Goal: Information Seeking & Learning: Learn about a topic

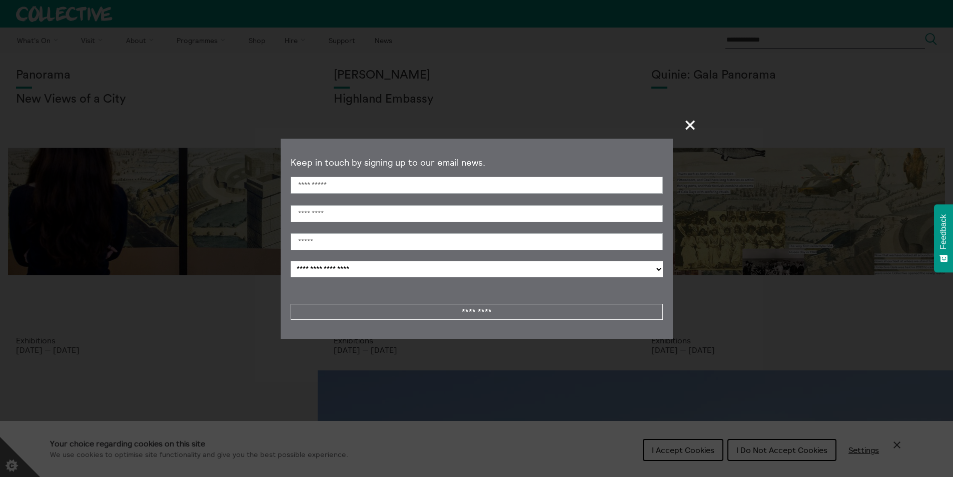
click at [695, 127] on span "+" at bounding box center [691, 125] width 30 height 30
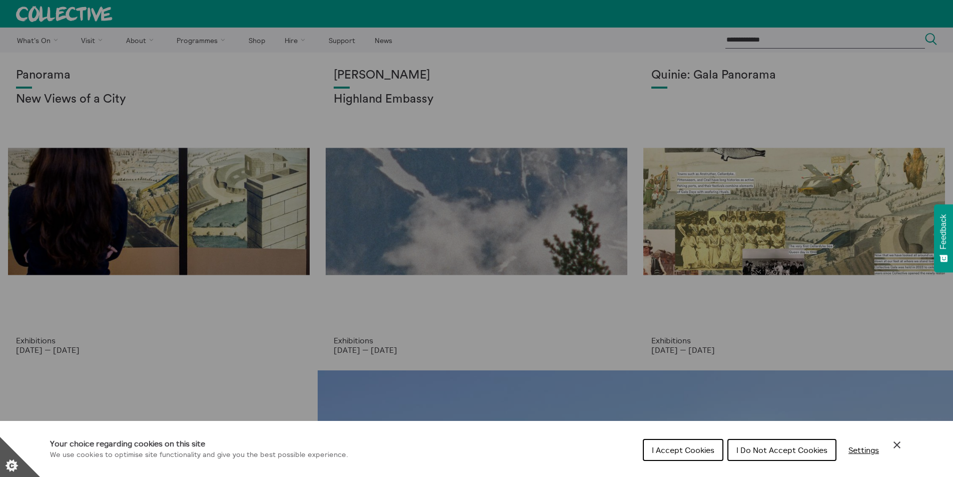
click at [773, 450] on span "I Do Not Accept Cookies" at bounding box center [781, 450] width 91 height 10
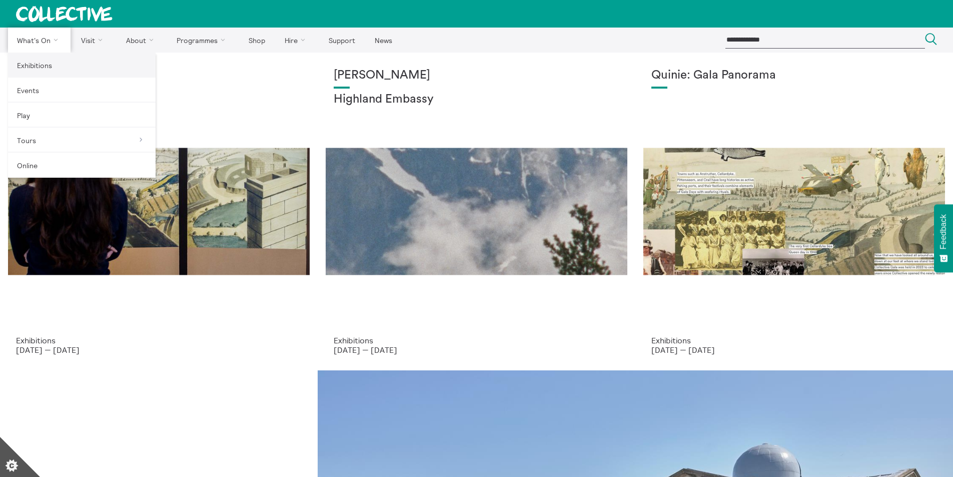
click at [39, 68] on link "Exhibitions" at bounding box center [82, 65] width 148 height 25
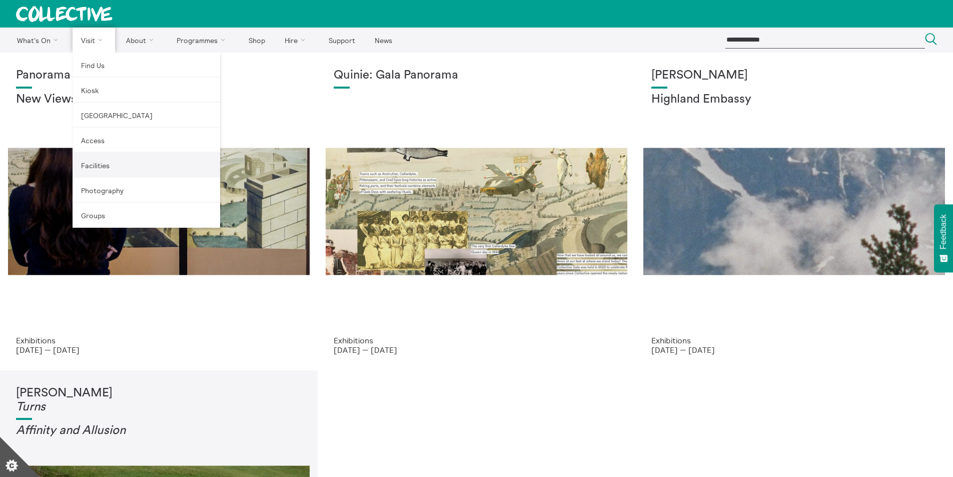
click at [102, 159] on link "Facilities" at bounding box center [147, 165] width 148 height 25
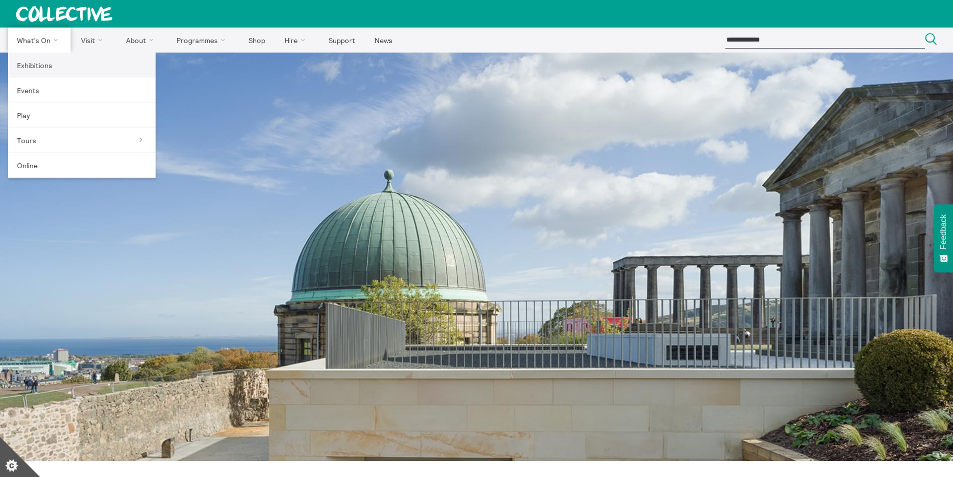
click at [29, 70] on link "Exhibitions" at bounding box center [82, 65] width 148 height 25
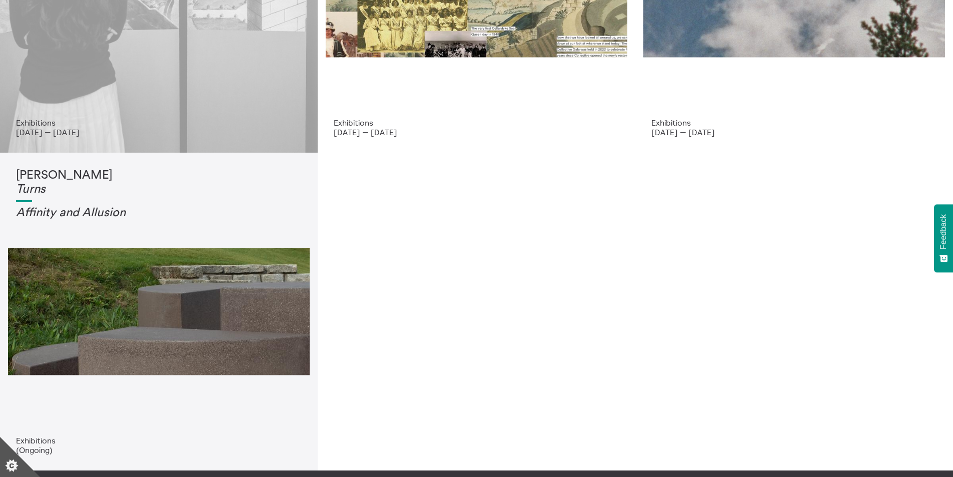
scroll to position [250, 0]
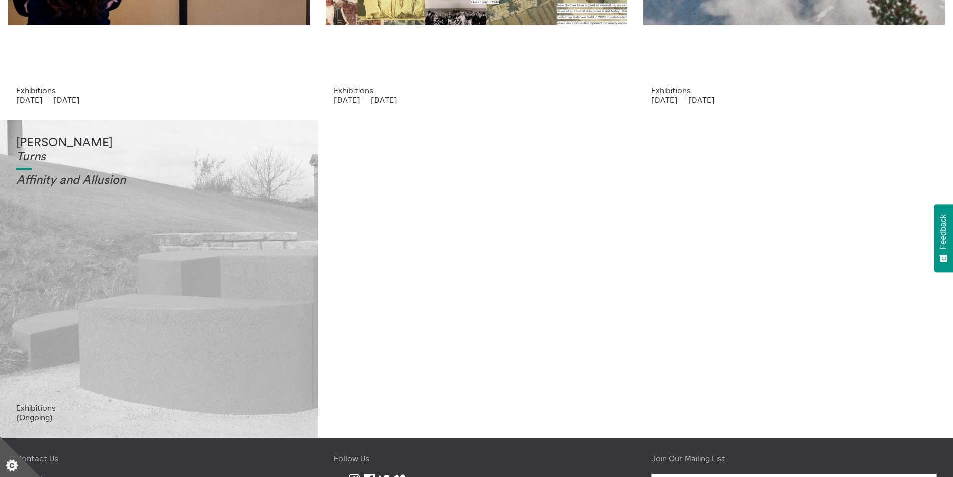
click at [87, 249] on div "Tessa Lynch Turns Affinity and Allusi on" at bounding box center [159, 269] width 286 height 267
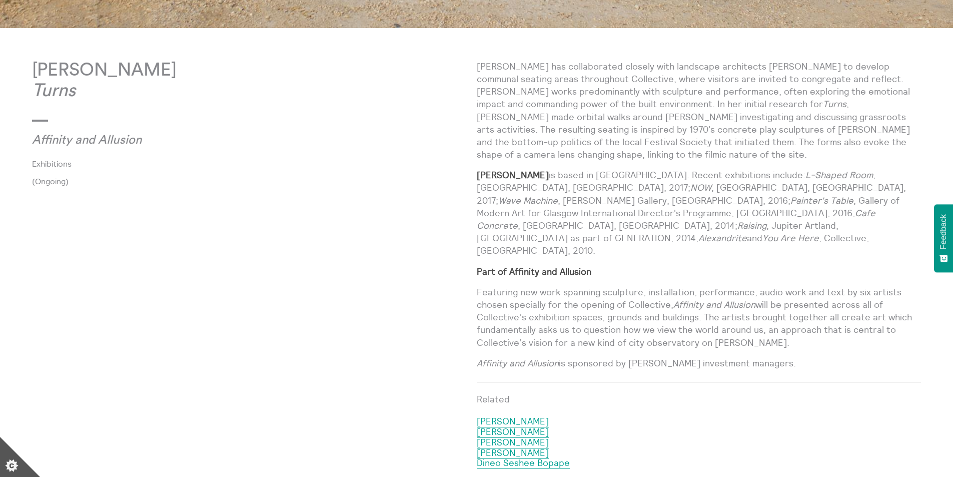
scroll to position [589, 0]
